Goal: Navigation & Orientation: Find specific page/section

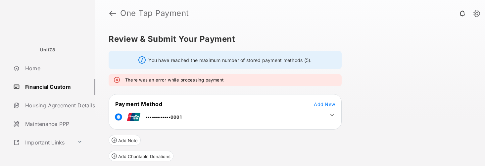
click at [34, 71] on link "Home" at bounding box center [53, 68] width 85 height 16
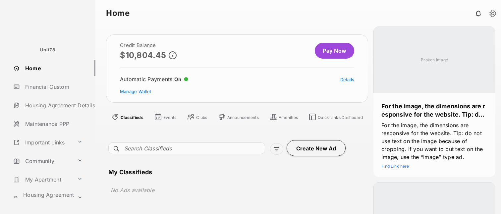
click at [218, 166] on div "No Ads available" at bounding box center [231, 191] width 247 height 20
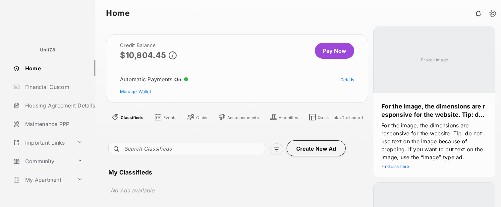
click at [31, 68] on link "Home" at bounding box center [53, 68] width 85 height 16
click at [38, 89] on link "Financial Custom" at bounding box center [53, 87] width 85 height 16
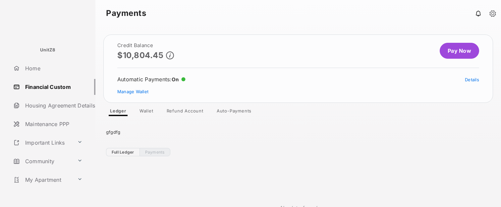
click at [185, 112] on link "Refund Account" at bounding box center [184, 112] width 47 height 8
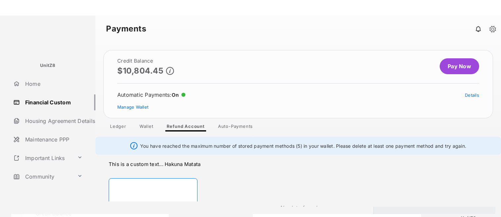
scroll to position [4, 0]
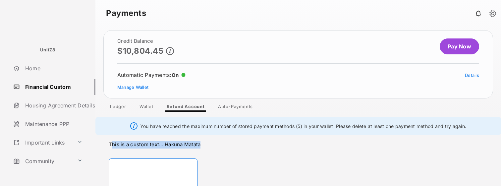
drag, startPoint x: 112, startPoint y: 144, endPoint x: 206, endPoint y: 144, distance: 94.1
click at [206, 144] on p "This is a custom text... Hakuna Matata" at bounding box center [270, 145] width 322 height 8
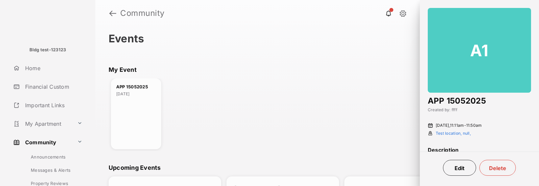
scroll to position [13, 0]
